Goal: Find contact information: Find contact information

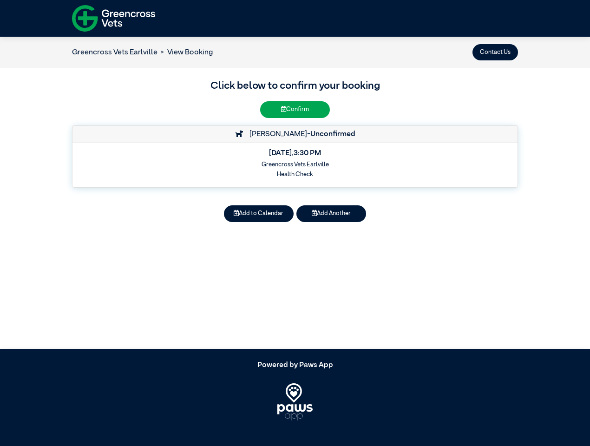
click at [495, 52] on button "Contact Us" at bounding box center [495, 52] width 46 height 16
click at [259, 214] on article "Greencross Vets Earlville View Booking Contact Us Click below to confirm your b…" at bounding box center [295, 193] width 590 height 312
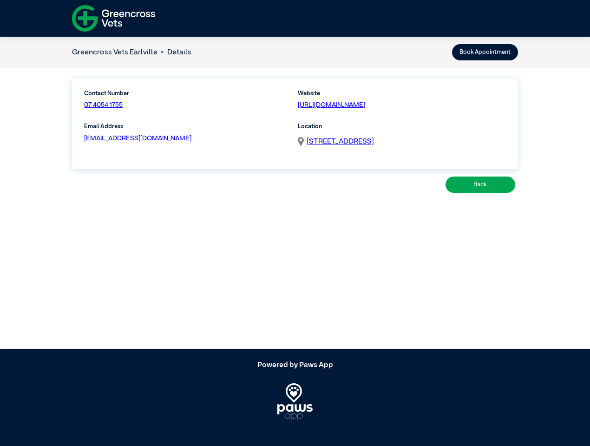
click at [331, 214] on article "Greencross Vets Earlville Details Book Appointment Contact Number 07 4054 1755 …" at bounding box center [295, 193] width 590 height 312
